Goal: Use online tool/utility: Use online tool/utility

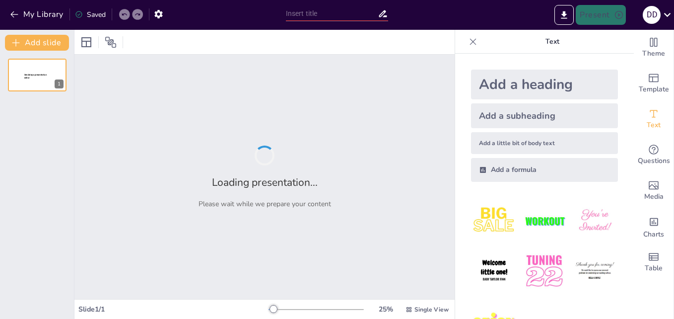
type input "Pertusis: Pengertian, Penyebab, dan Gejala"
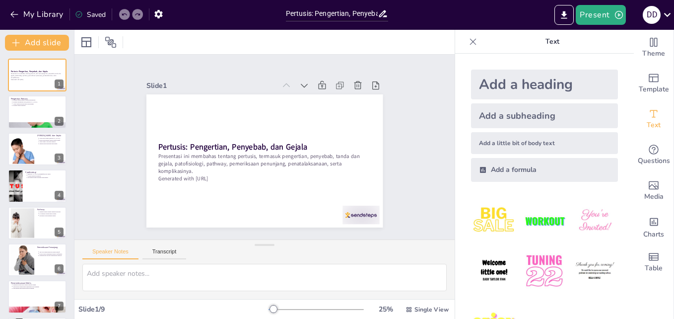
click at [576, 223] on img at bounding box center [595, 221] width 46 height 46
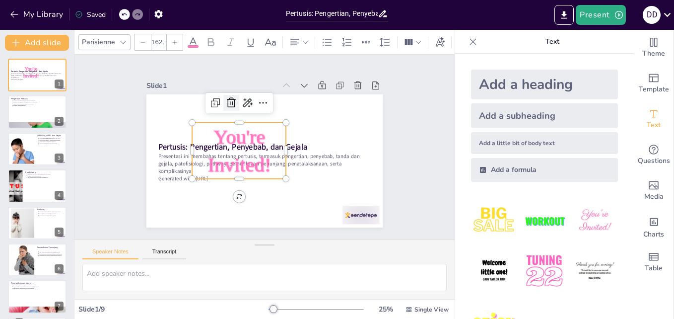
click at [225, 98] on icon at bounding box center [231, 103] width 12 height 12
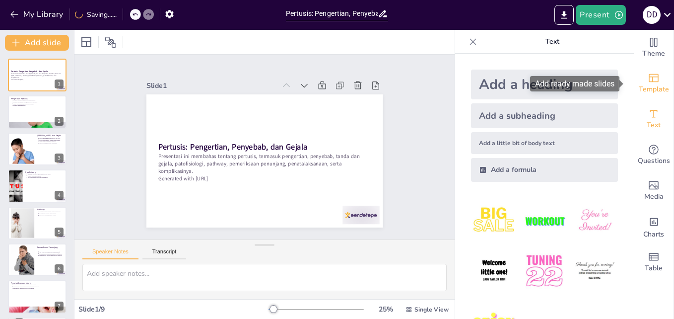
click at [648, 79] on icon "Add ready made slides" at bounding box center [654, 78] width 12 height 12
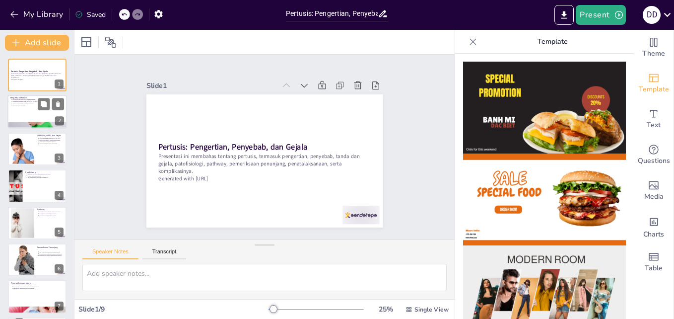
click at [21, 113] on div at bounding box center [37, 112] width 60 height 34
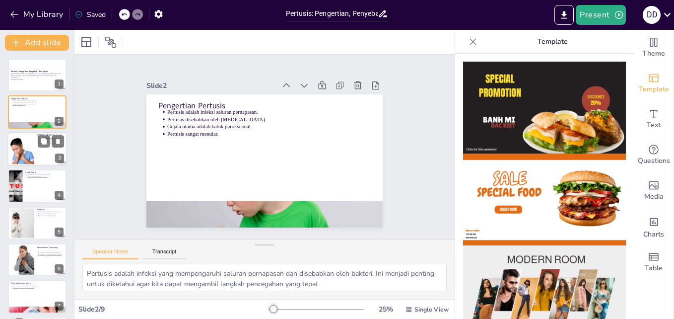
click at [26, 148] on div at bounding box center [22, 149] width 45 height 30
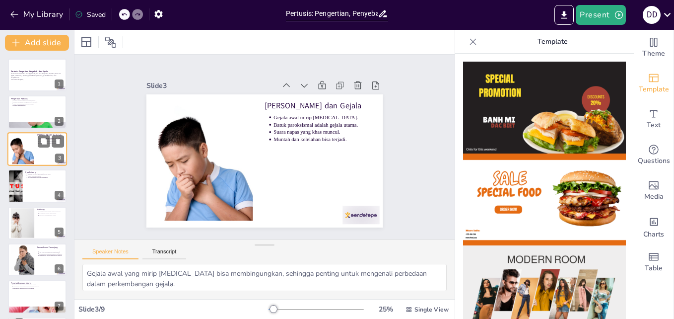
click at [26, 148] on div at bounding box center [22, 149] width 45 height 30
click at [29, 177] on p "Peradangan menyebabkan batuk parah." at bounding box center [46, 178] width 37 height 2
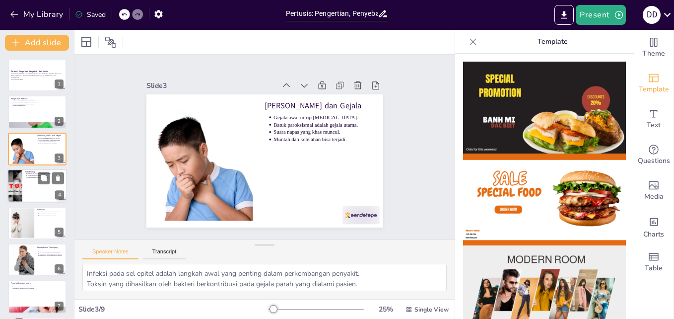
scroll to position [1, 0]
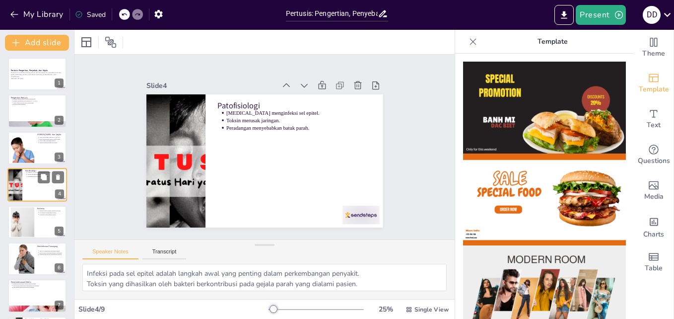
click at [29, 177] on p "Peradangan menyebabkan batuk parah." at bounding box center [46, 177] width 37 height 2
click at [22, 217] on div at bounding box center [22, 222] width 45 height 30
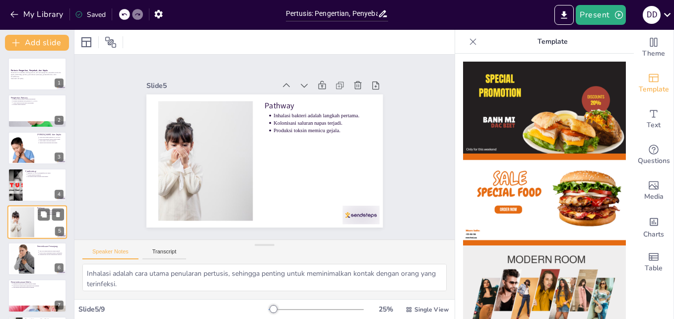
scroll to position [38, 0]
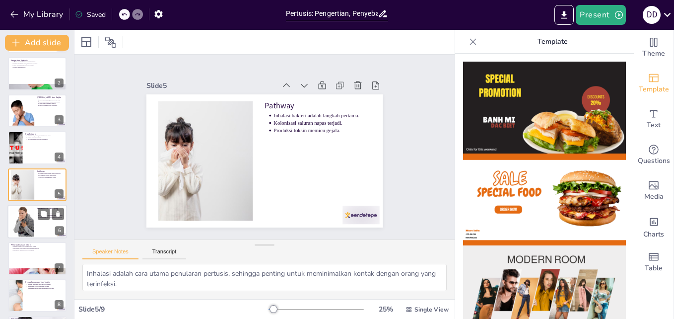
click at [30, 225] on div at bounding box center [23, 222] width 64 height 30
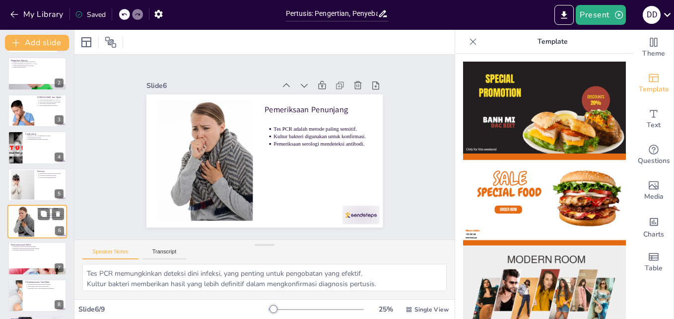
scroll to position [75, 0]
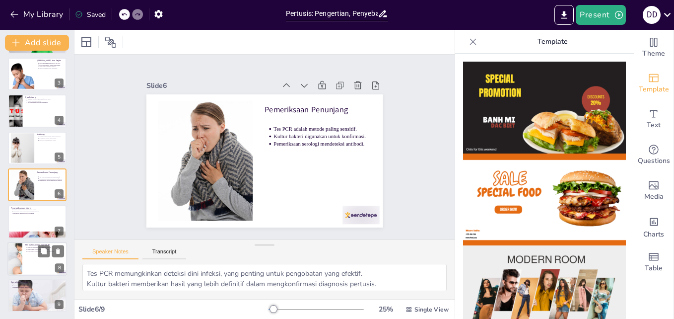
click at [27, 259] on div at bounding box center [37, 259] width 60 height 34
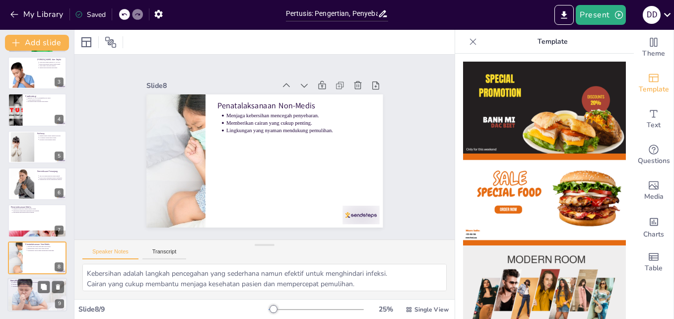
click at [22, 301] on div at bounding box center [37, 295] width 60 height 40
type textarea "[MEDICAL_DATA] adalah komplikasi serius yang dapat meningkatkan risiko kematian…"
